Goal: Information Seeking & Learning: Learn about a topic

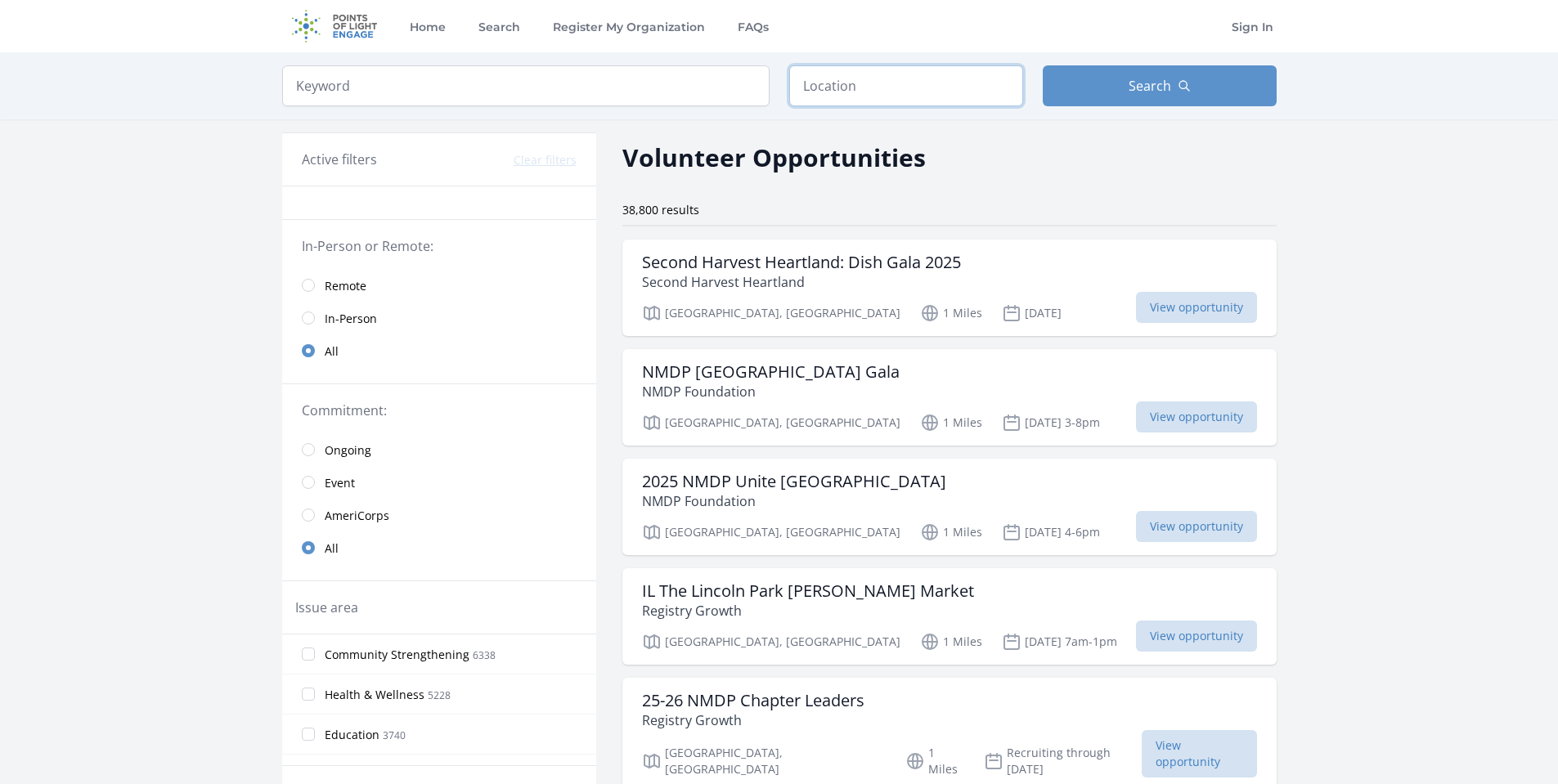
click at [847, 91] on input "text" at bounding box center [906, 86] width 234 height 41
type input "[PERSON_NAME], [GEOGRAPHIC_DATA], [GEOGRAPHIC_DATA]"
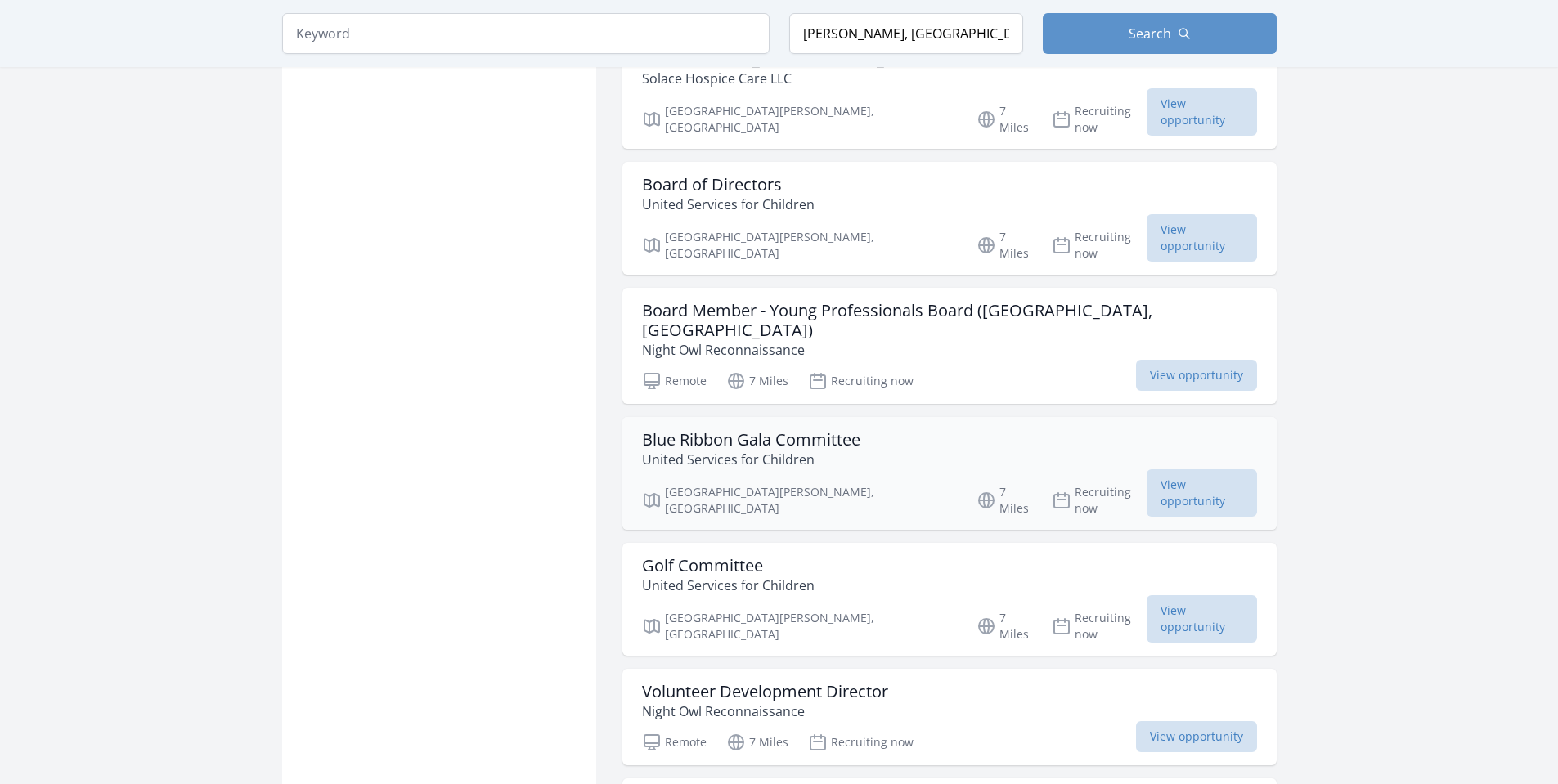
scroll to position [1718, 0]
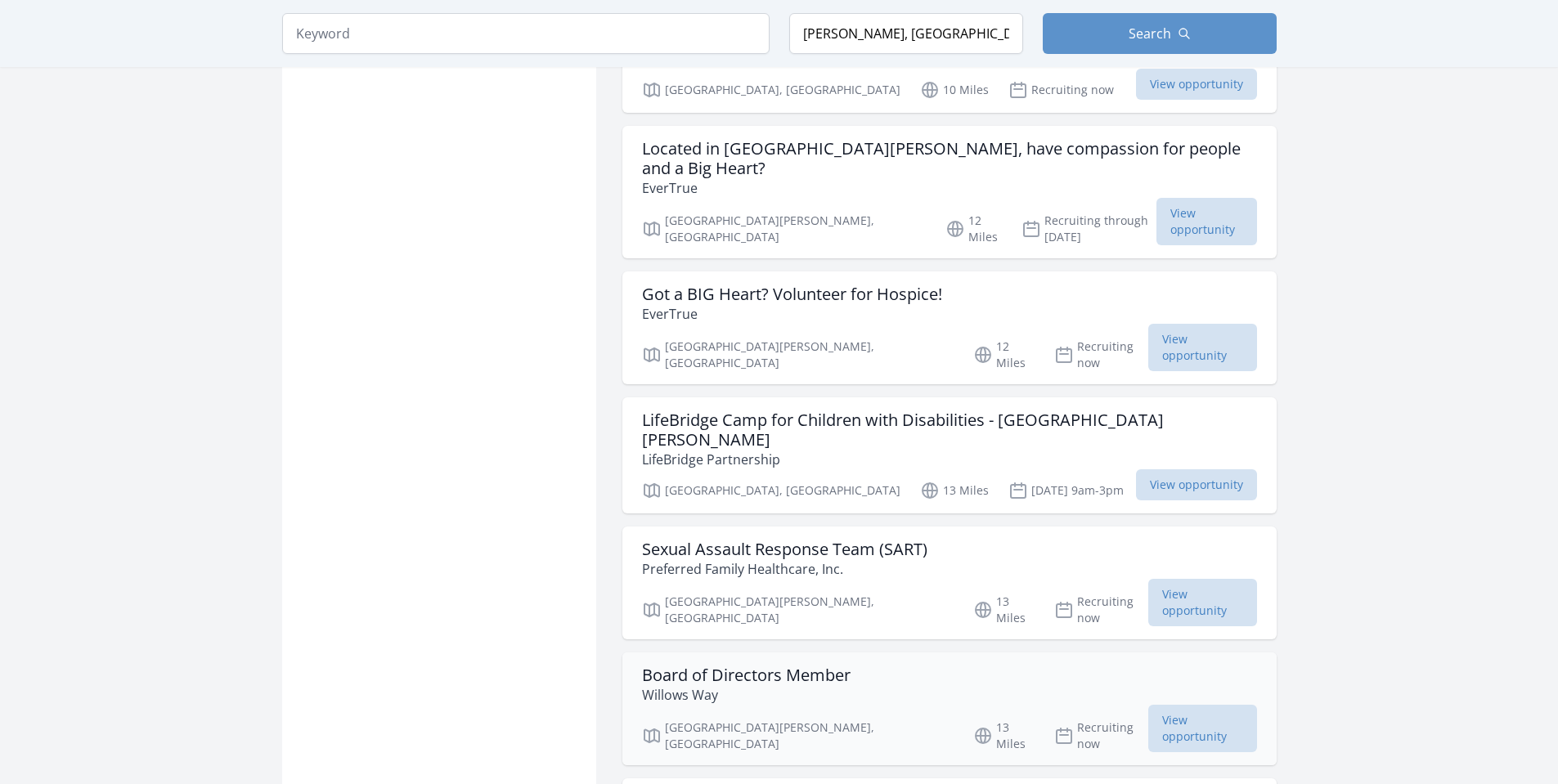
scroll to position [3680, 0]
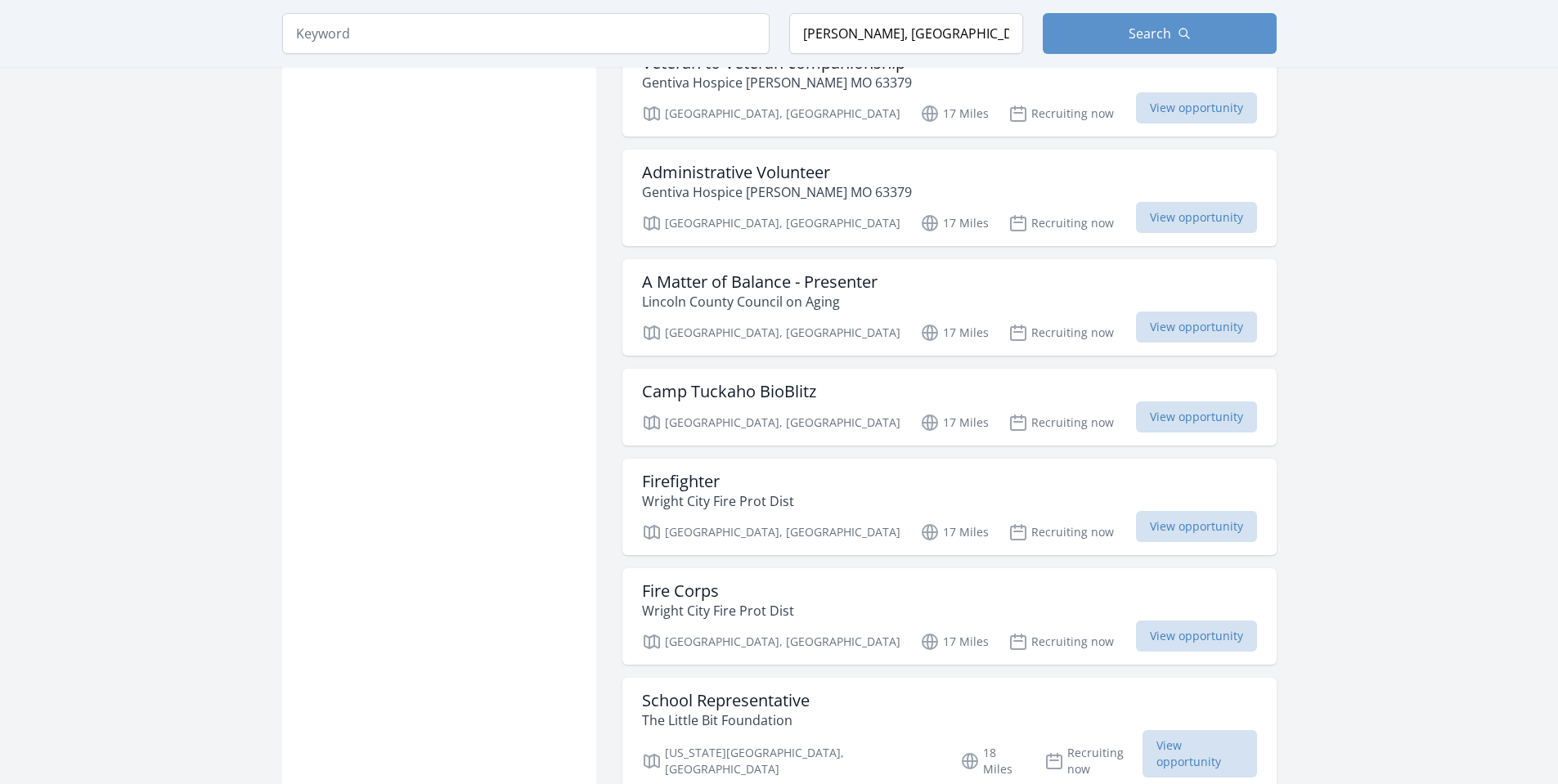
scroll to position [5726, 0]
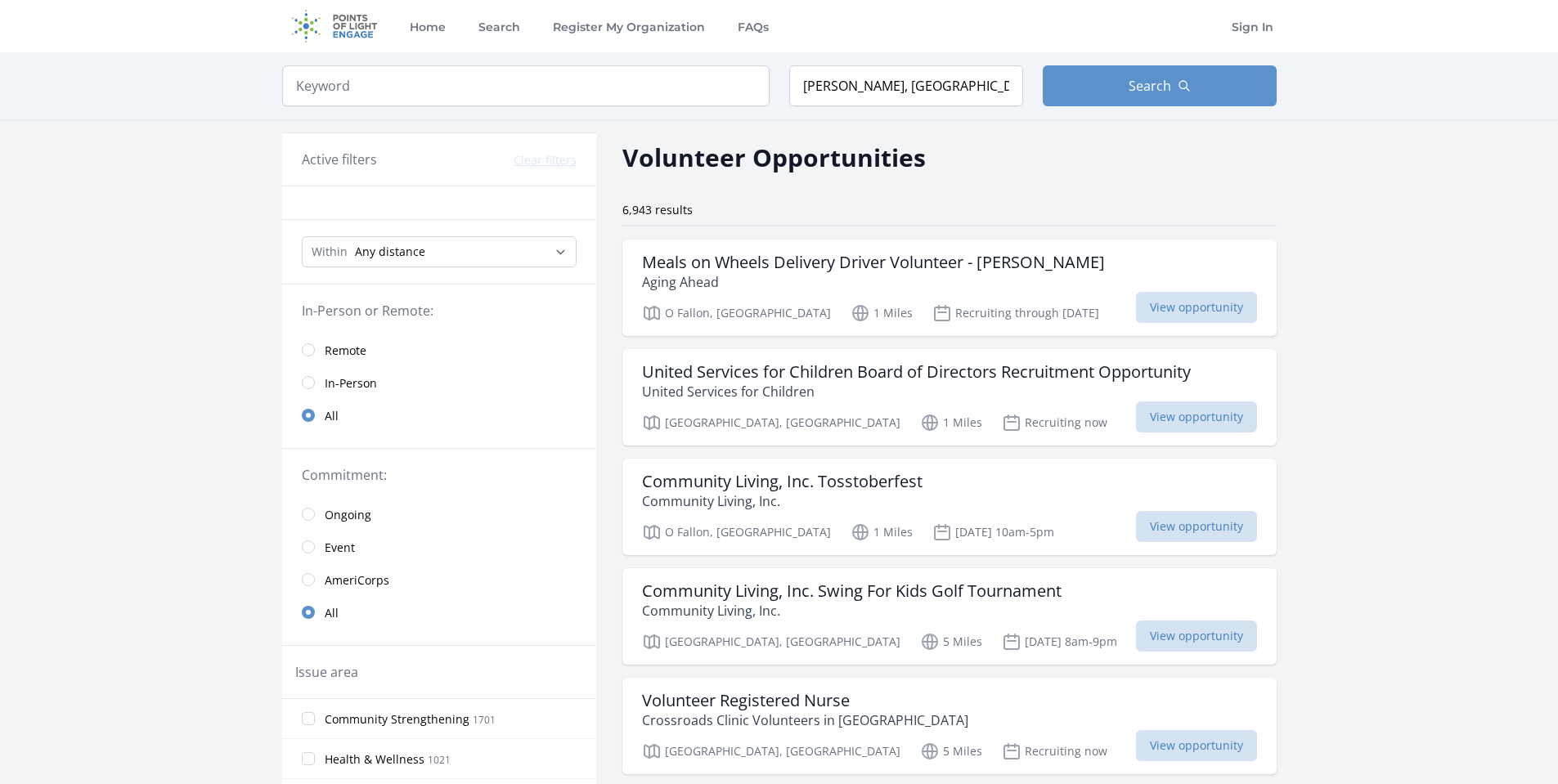
click at [322, 356] on link "Remote" at bounding box center [439, 350] width 314 height 33
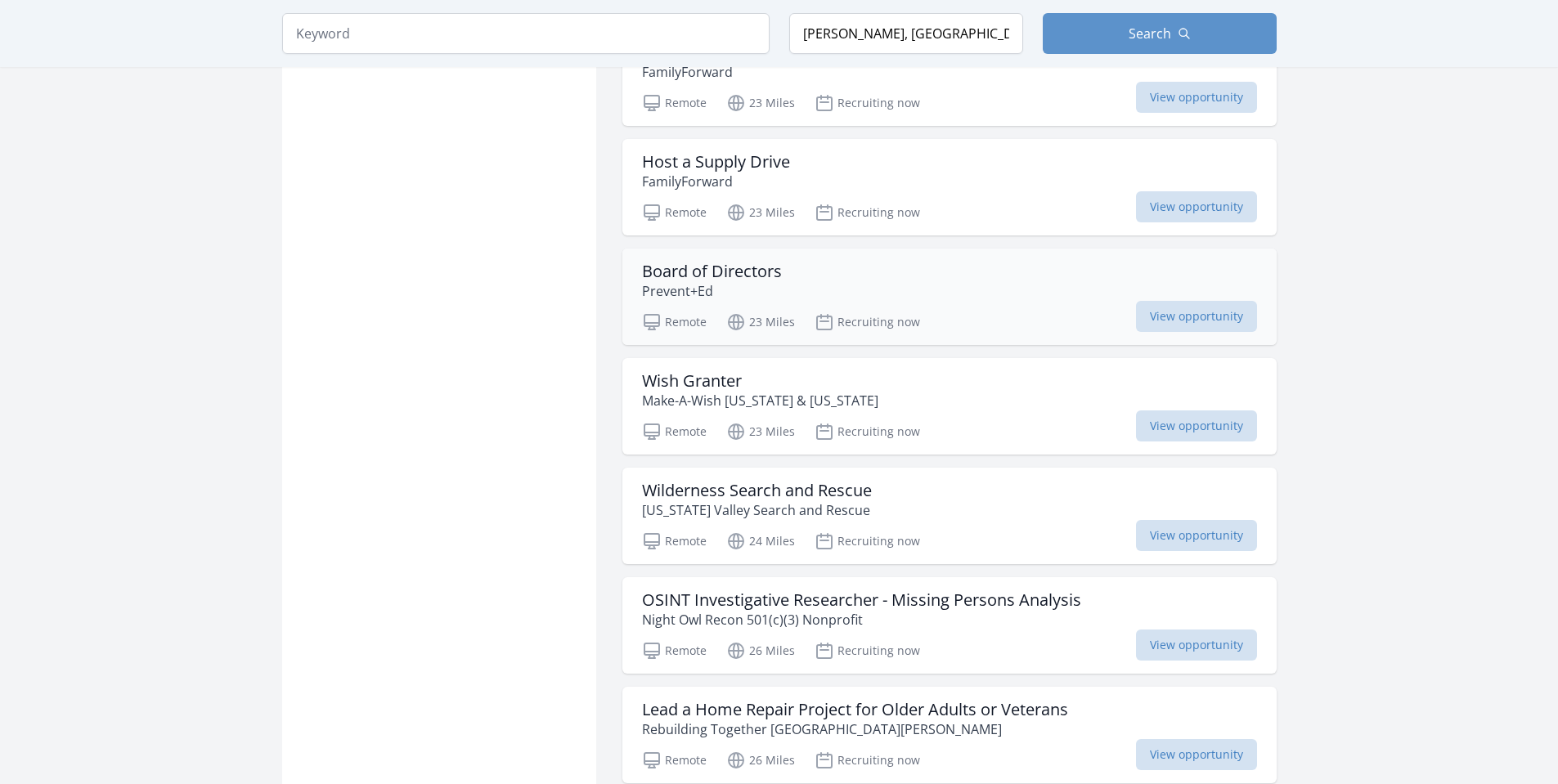
scroll to position [1554, 0]
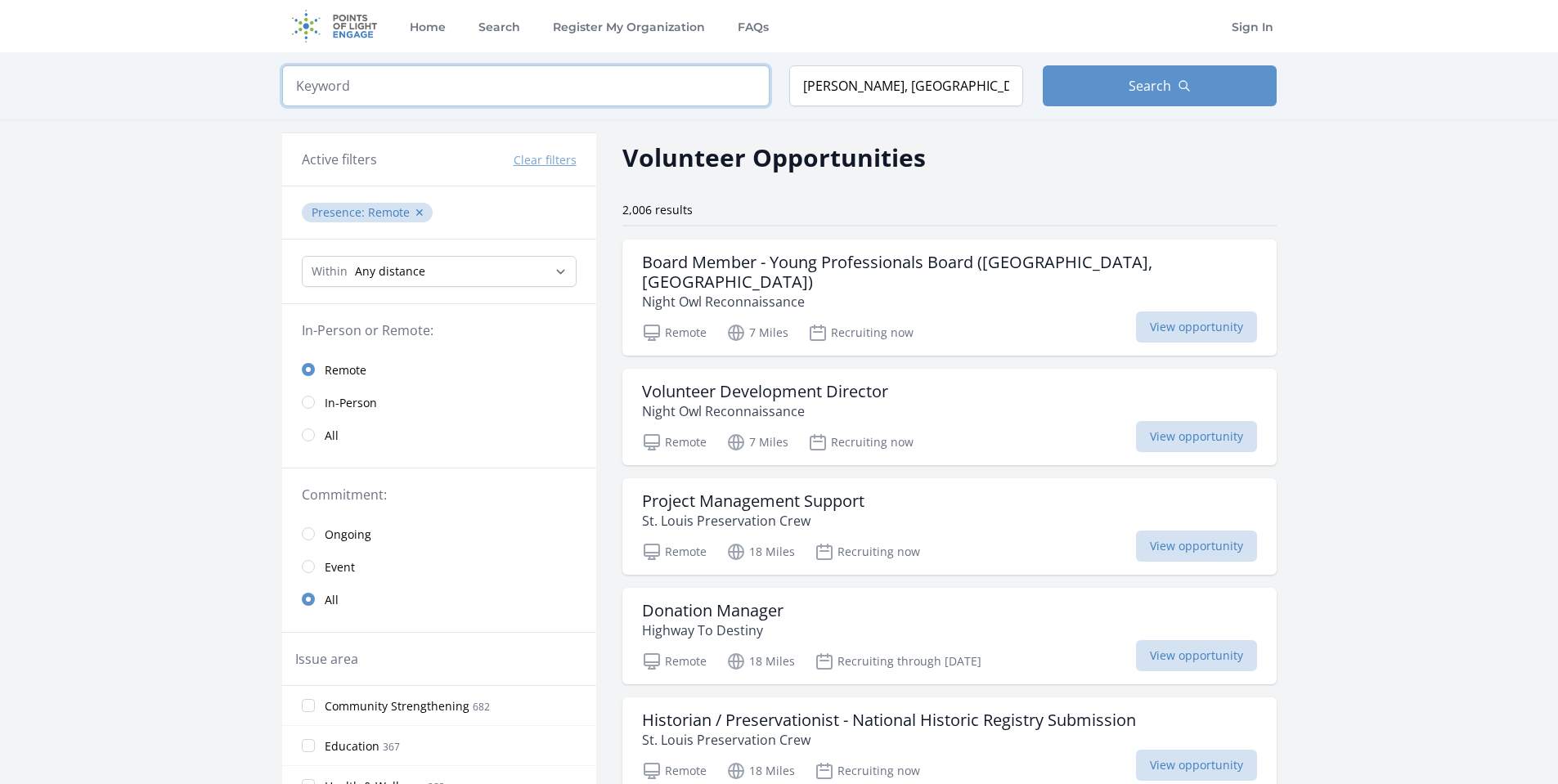
click at [340, 79] on input "search" at bounding box center [526, 86] width 488 height 41
type input "operations"
click button "submit" at bounding box center [0, 0] width 0 height 0
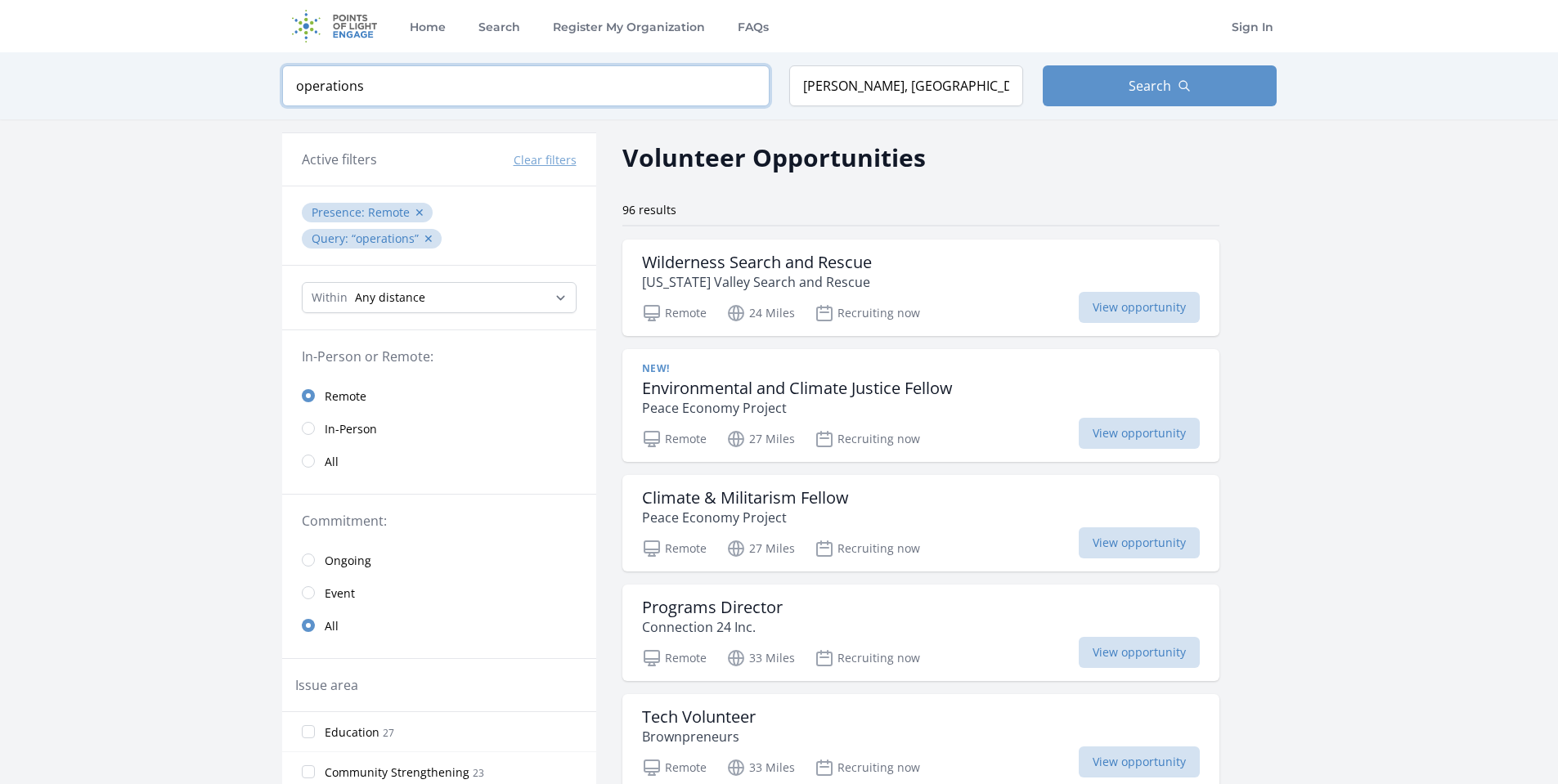
drag, startPoint x: 369, startPoint y: 92, endPoint x: 169, endPoint y: 123, distance: 202.4
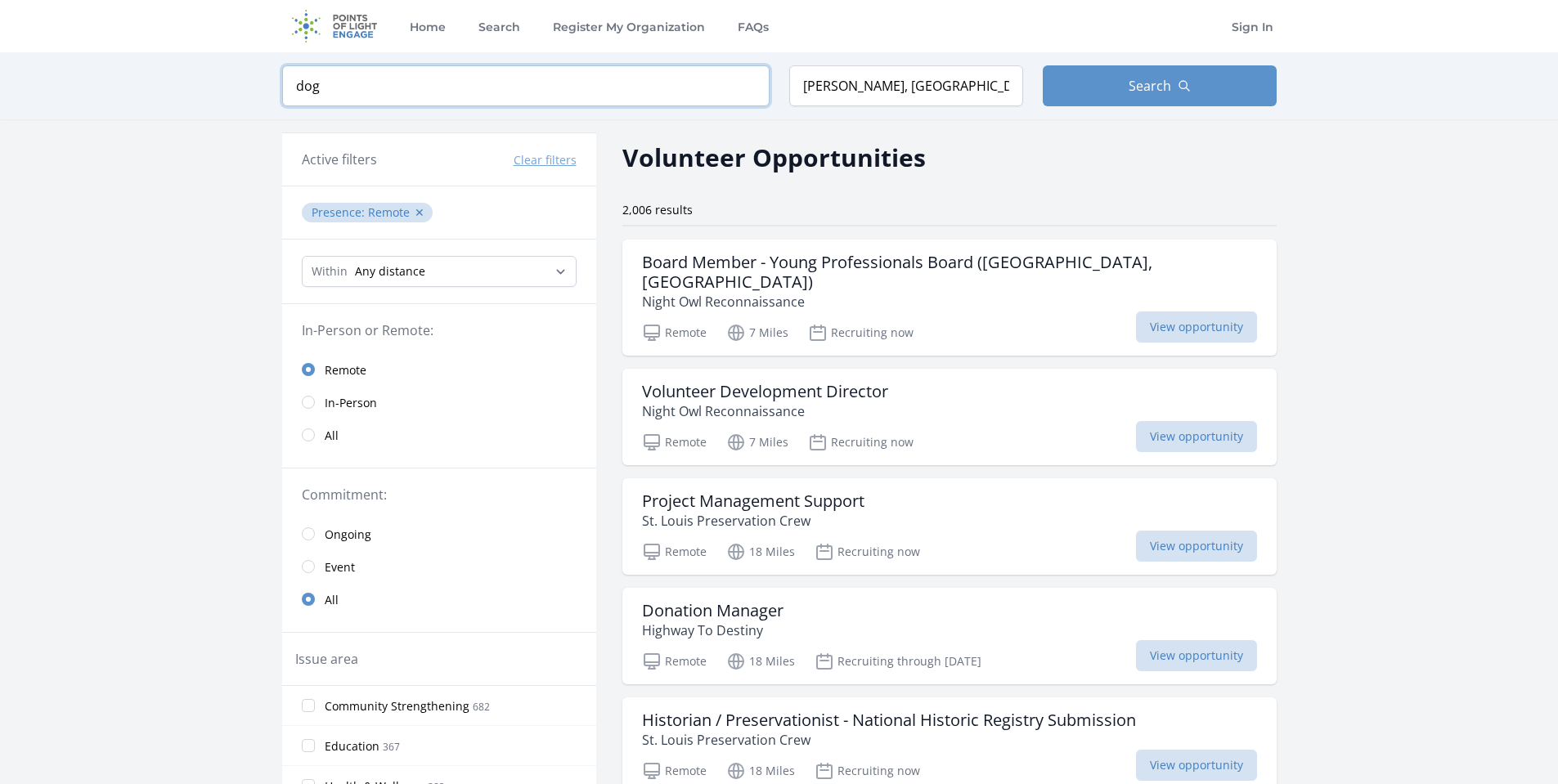
type input "dog"
click button "submit" at bounding box center [0, 0] width 0 height 0
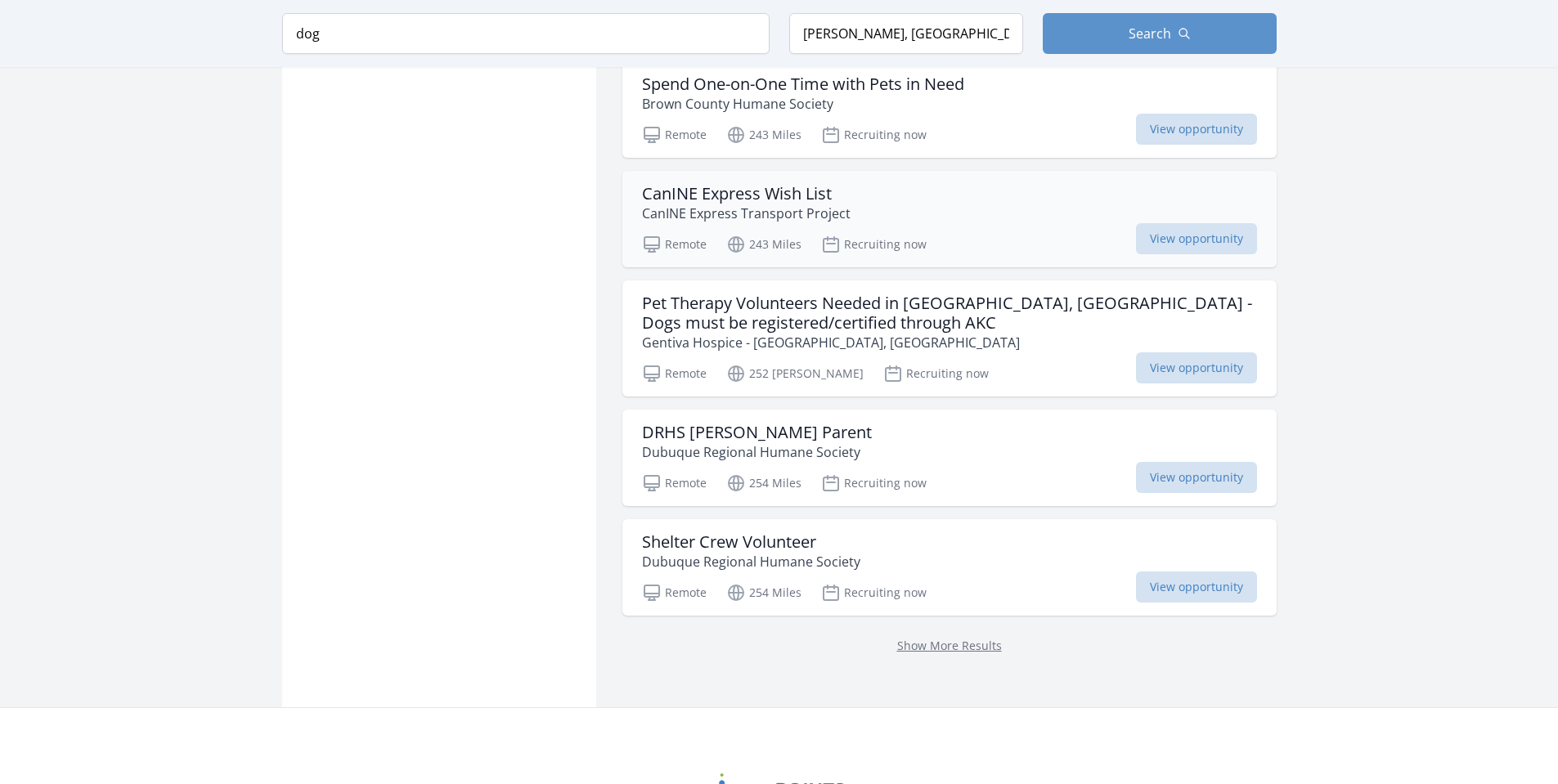
scroll to position [1881, 0]
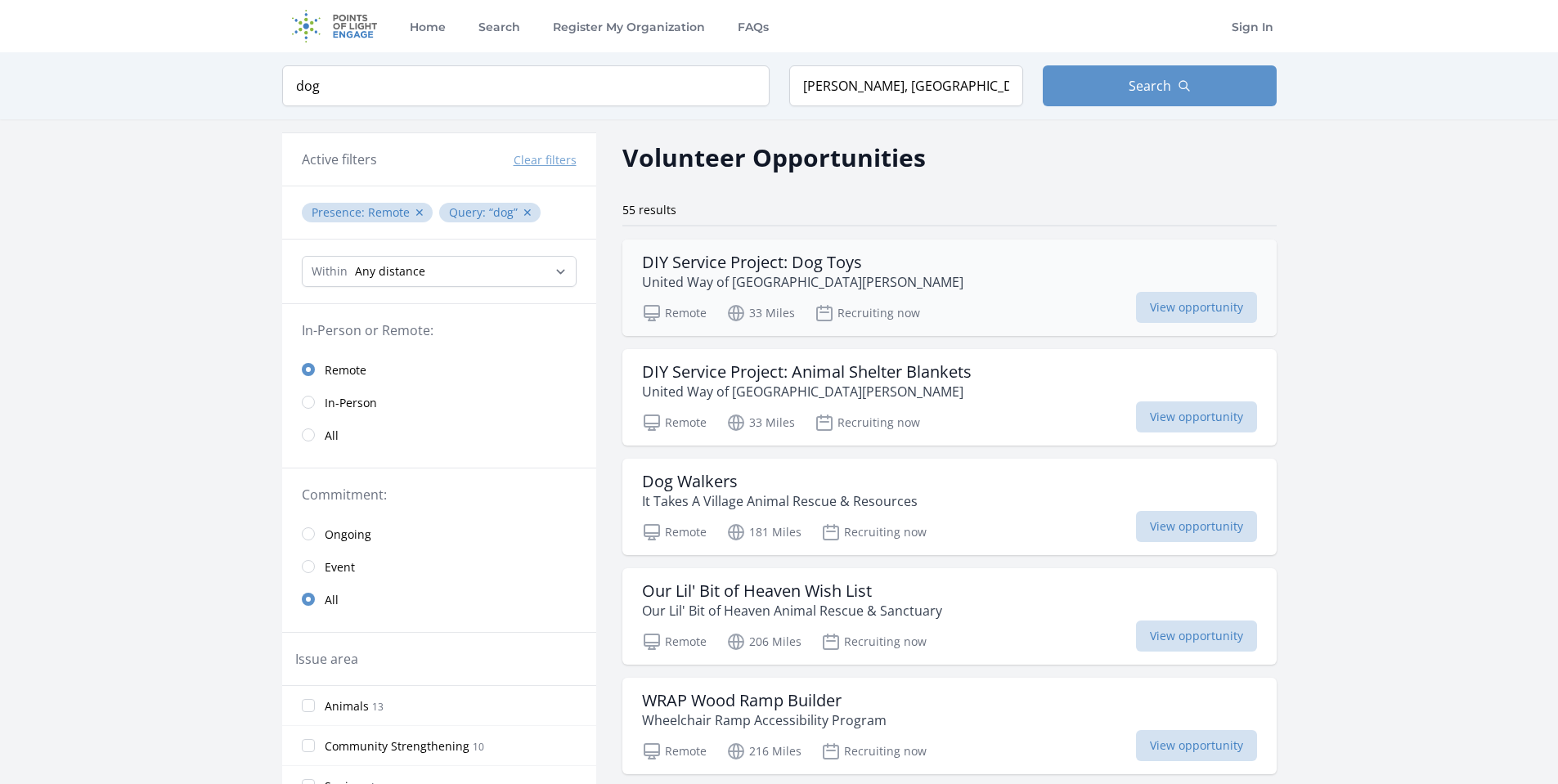
click at [752, 271] on h3 "DIY Service Project: Dog Toys" at bounding box center [803, 262] width 322 height 19
